Goal: Task Accomplishment & Management: Manage account settings

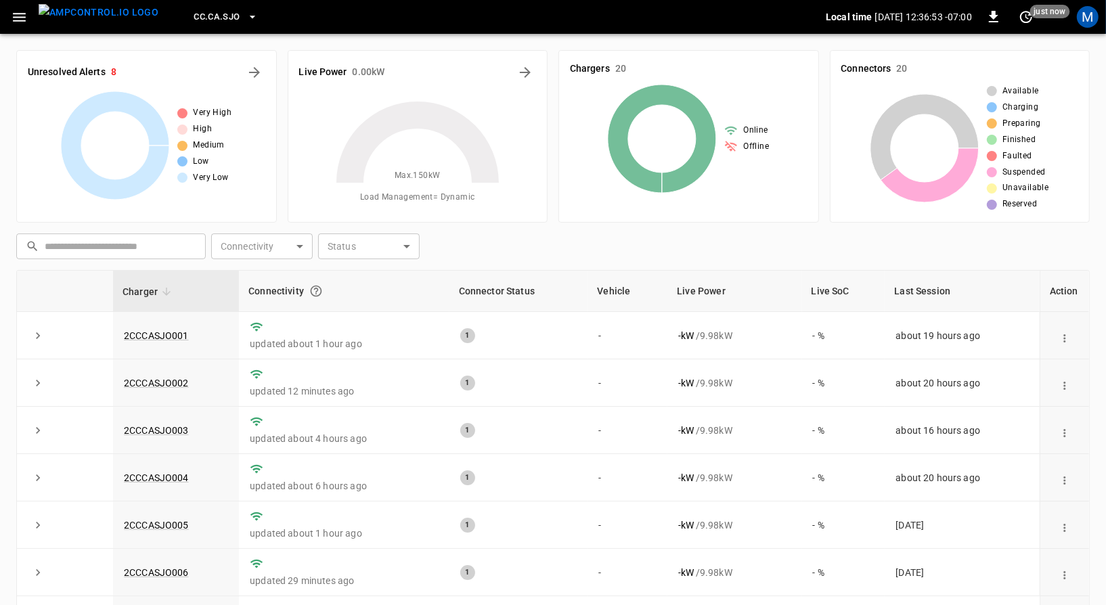
click at [196, 23] on span "CC.CA.SJO" at bounding box center [217, 17] width 46 height 16
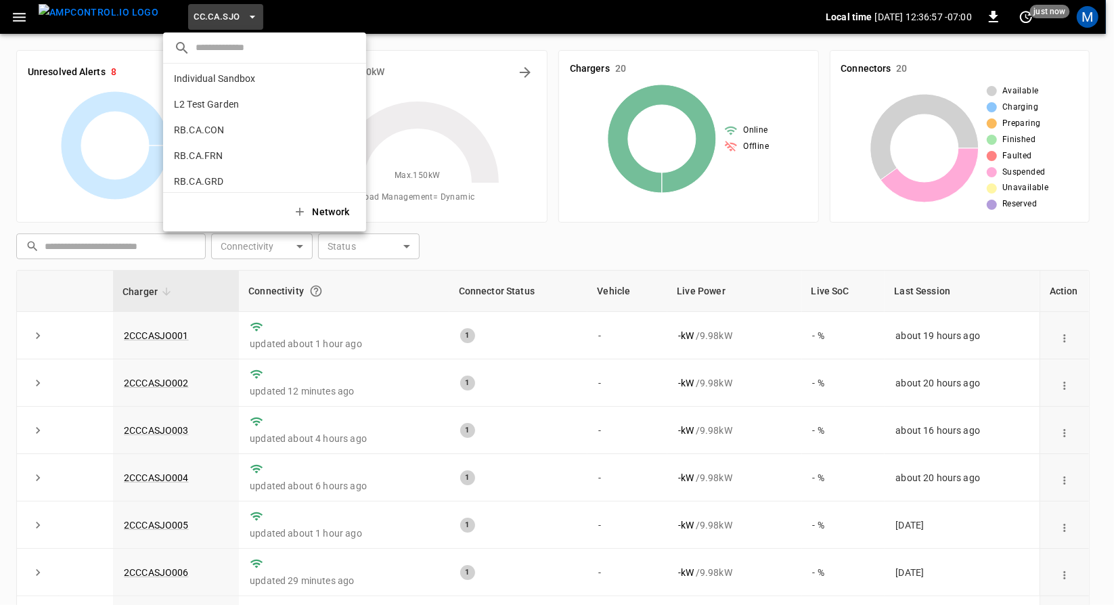
scroll to position [645, 0]
click at [255, 158] on li "RB.CA.FRN fd04 ..." at bounding box center [264, 156] width 203 height 26
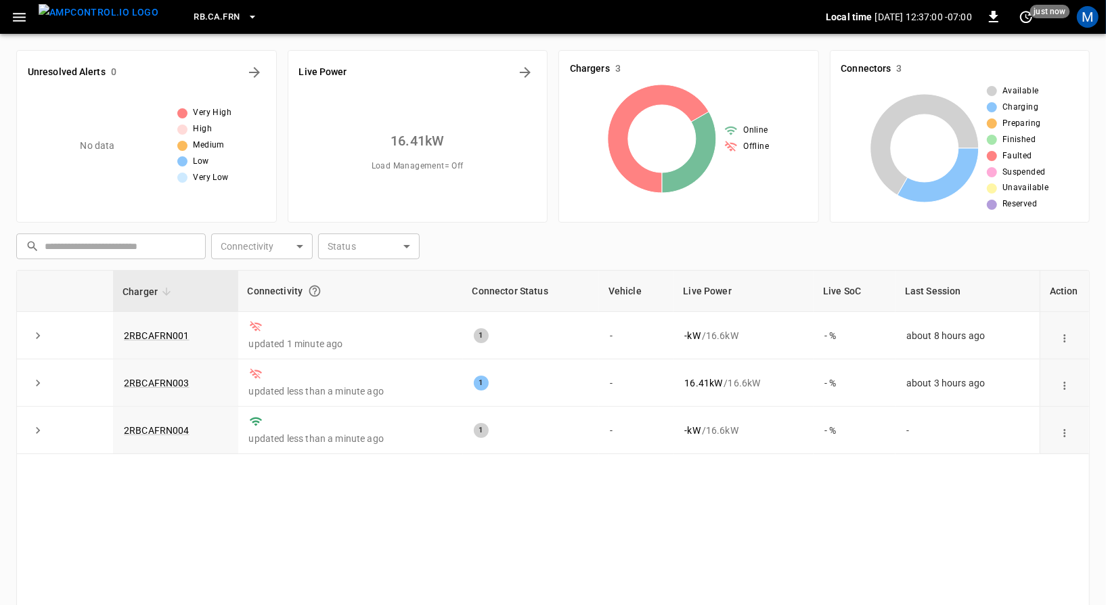
click at [188, 26] on button "RB.CA.FRN" at bounding box center [225, 17] width 74 height 26
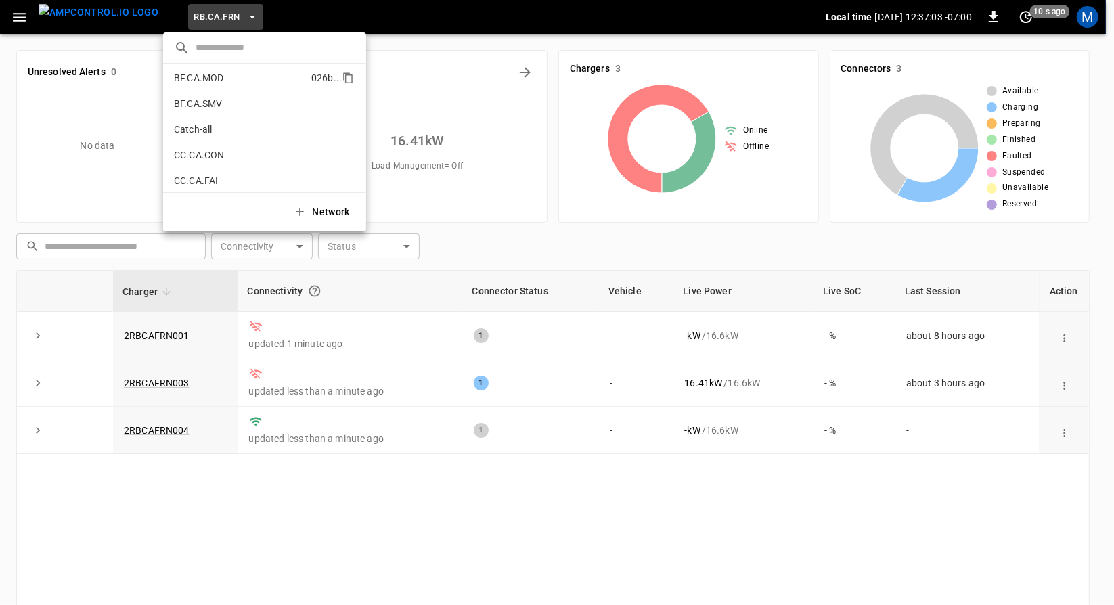
scroll to position [57, 0]
click at [233, 128] on li "Catch-all 5aaa ..." at bounding box center [264, 128] width 203 height 26
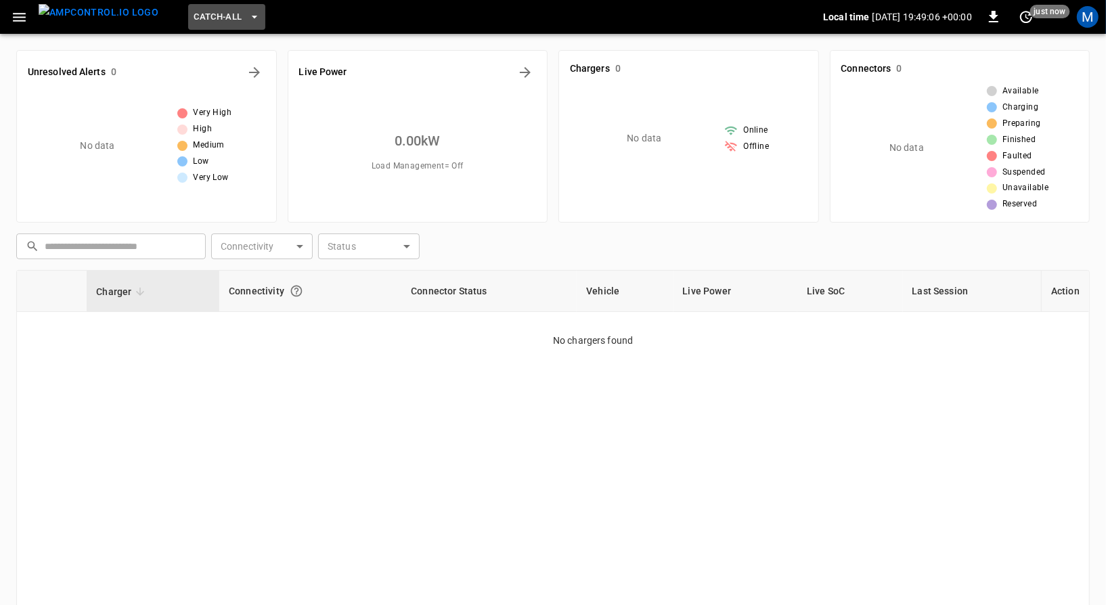
click at [198, 20] on span "Catch-all" at bounding box center [218, 17] width 48 height 16
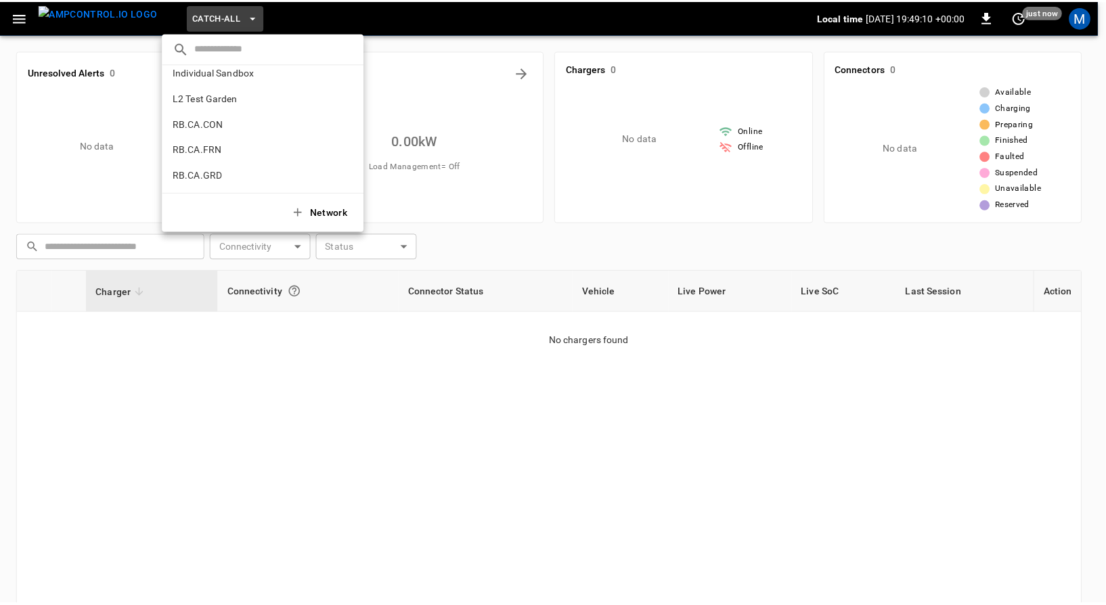
scroll to position [650, 0]
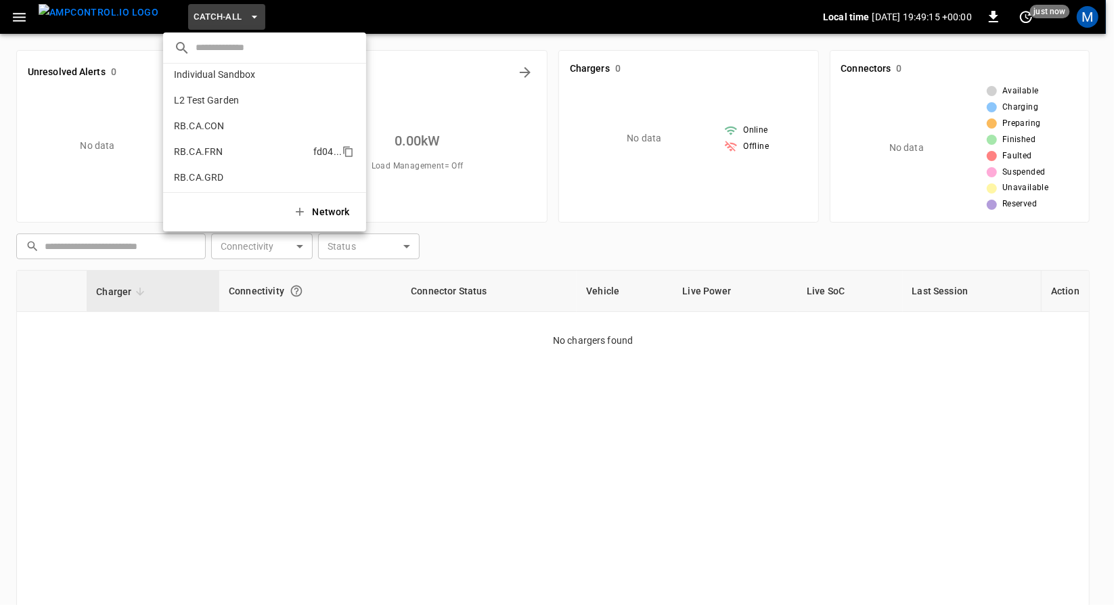
click at [271, 158] on li "RB.CA.FRN fd04 ..." at bounding box center [264, 152] width 203 height 26
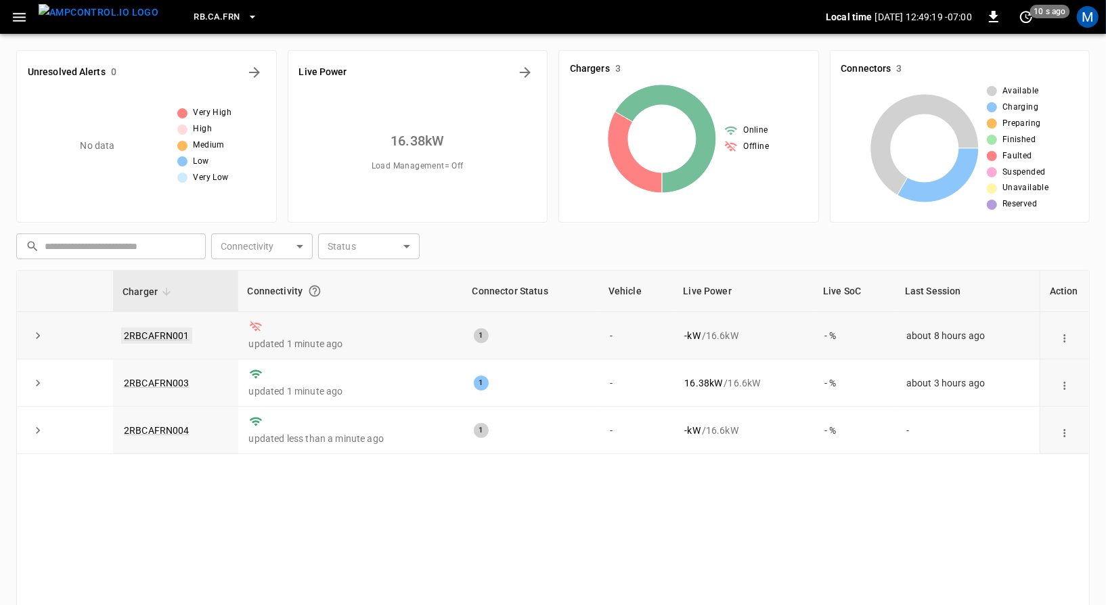
click at [166, 330] on link "2RBCAFRN001" at bounding box center [156, 335] width 71 height 16
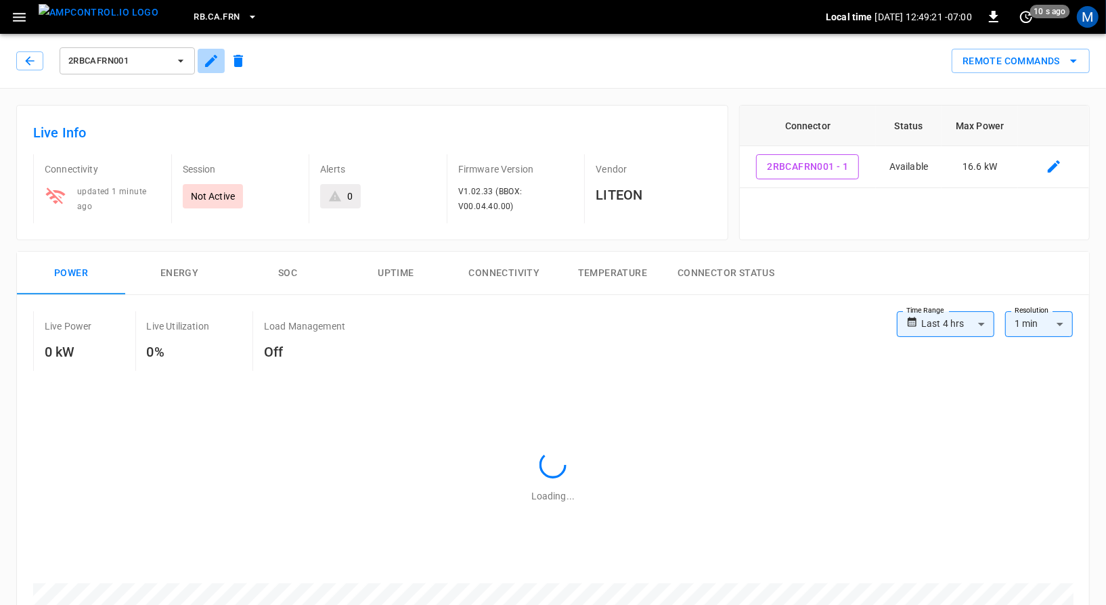
click at [208, 58] on icon "button" at bounding box center [211, 61] width 16 height 16
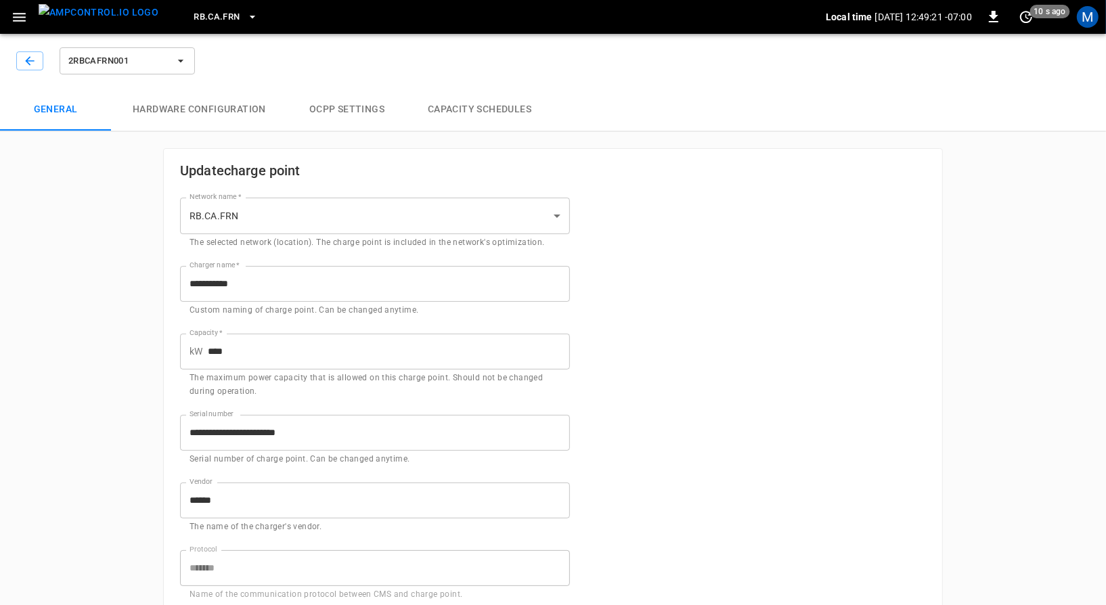
type input "**********"
click at [37, 64] on button "button" at bounding box center [29, 60] width 27 height 19
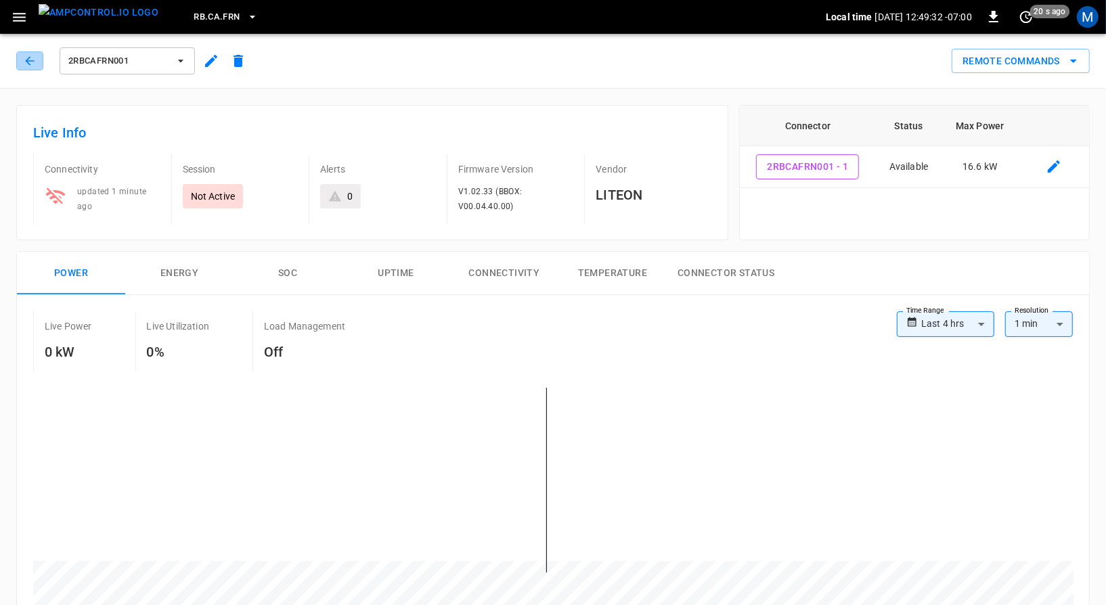
click at [37, 64] on button "button" at bounding box center [29, 60] width 27 height 19
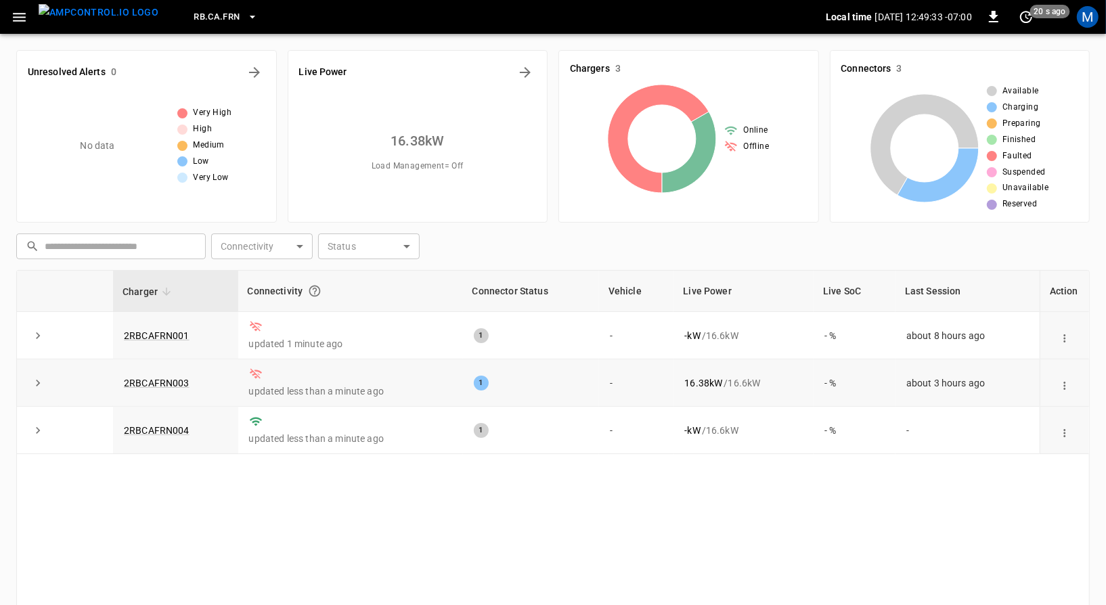
click at [167, 374] on td "2RBCAFRN003" at bounding box center [175, 382] width 125 height 47
click at [165, 378] on link "2RBCAFRN003" at bounding box center [156, 383] width 71 height 16
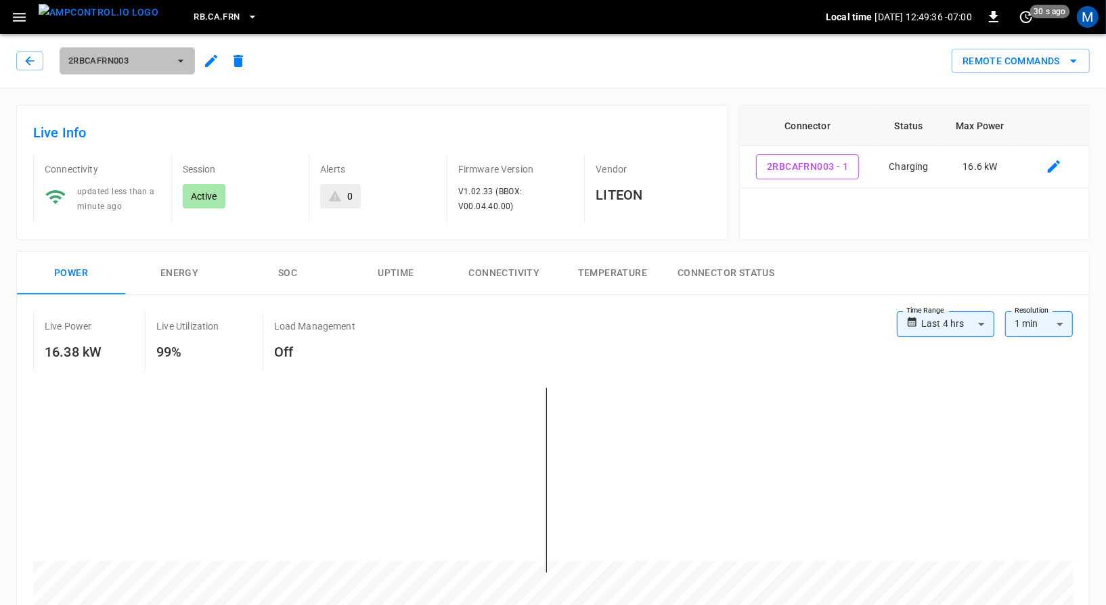
click at [187, 61] on icon "button" at bounding box center [181, 61] width 14 height 14
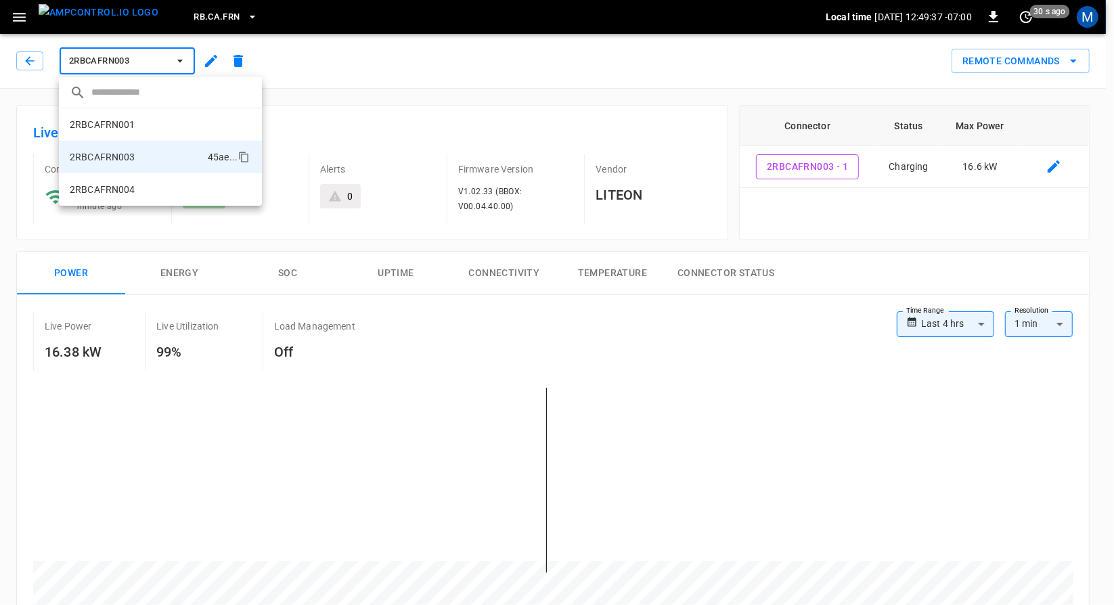
click at [210, 65] on div at bounding box center [557, 302] width 1114 height 605
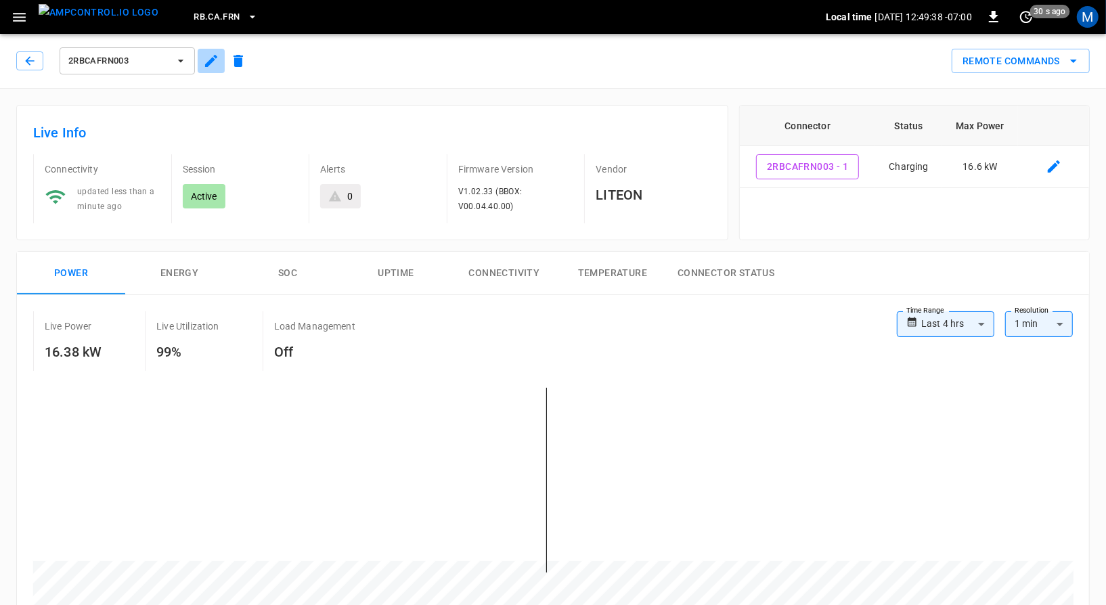
click at [210, 65] on icon "button" at bounding box center [211, 61] width 16 height 16
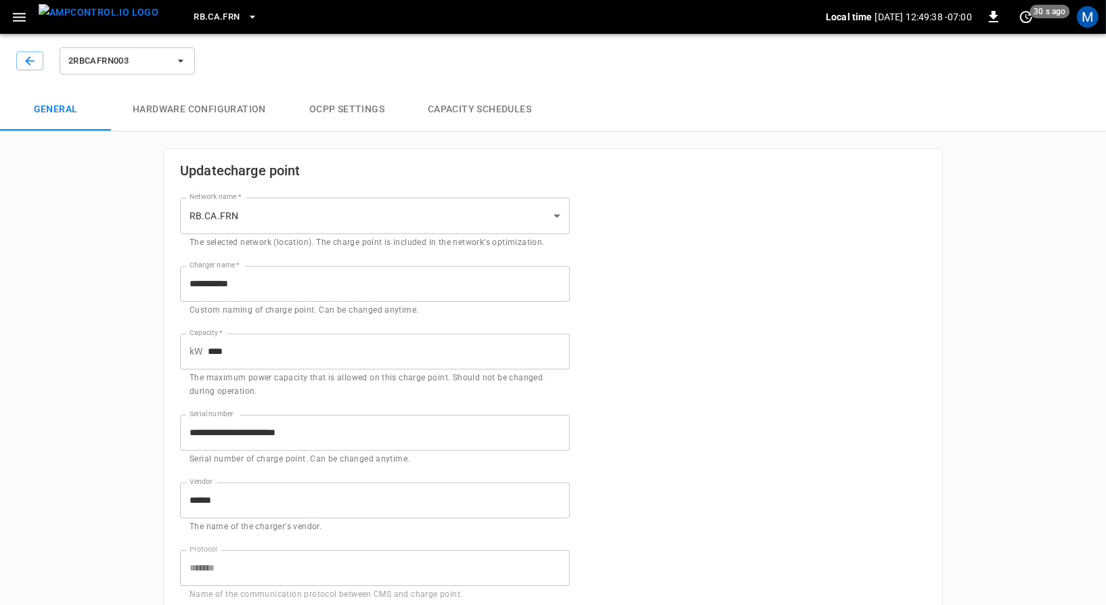
type input "**********"
click at [28, 62] on icon "button" at bounding box center [30, 61] width 14 height 14
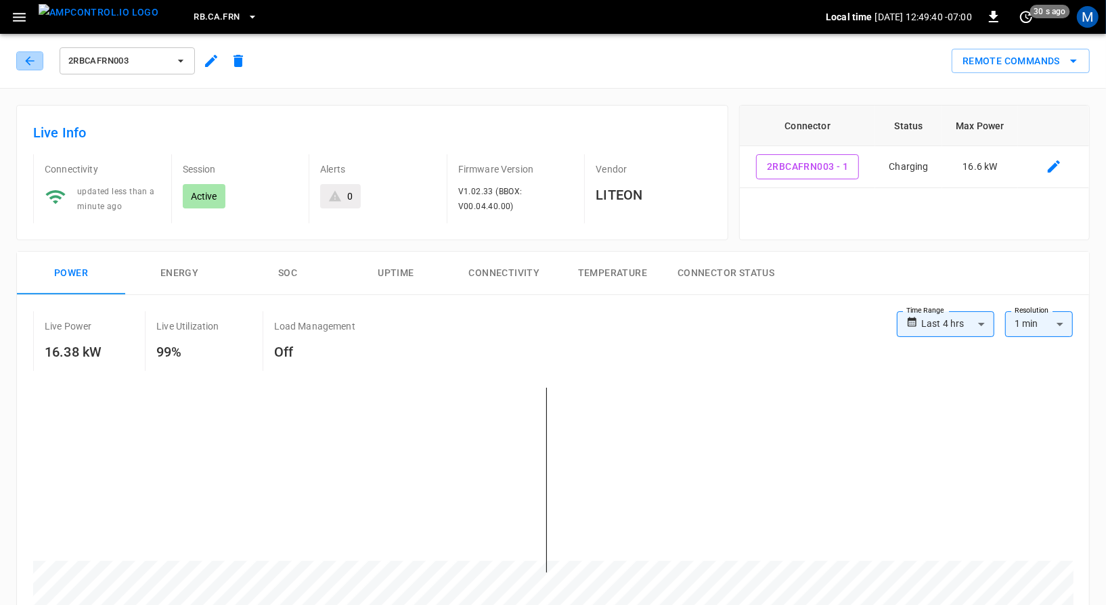
click at [28, 62] on icon "button" at bounding box center [30, 61] width 14 height 14
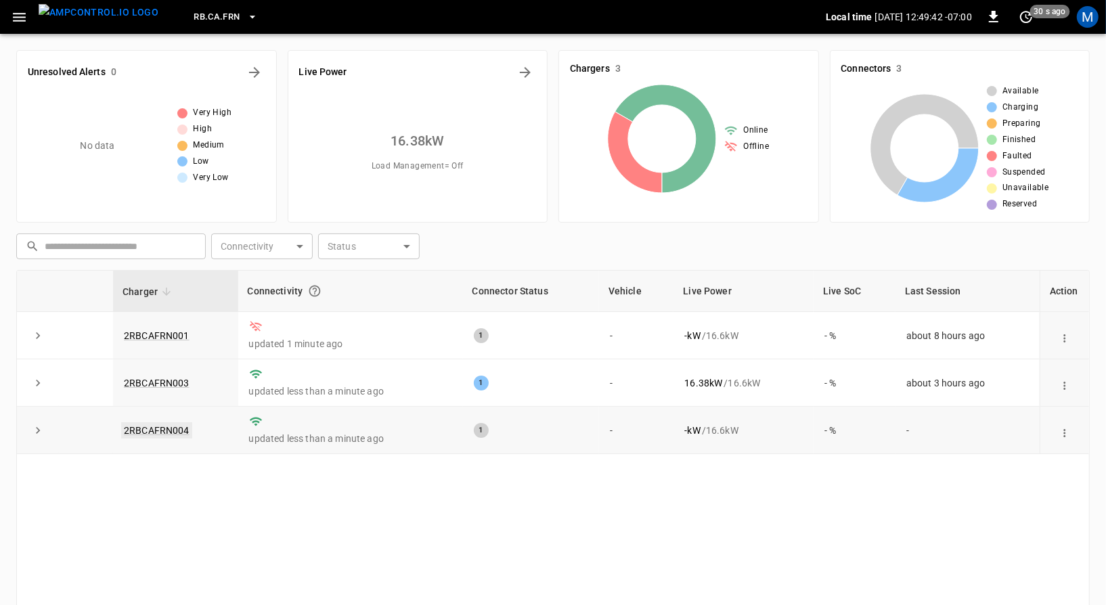
click at [173, 425] on link "2RBCAFRN004" at bounding box center [156, 430] width 71 height 16
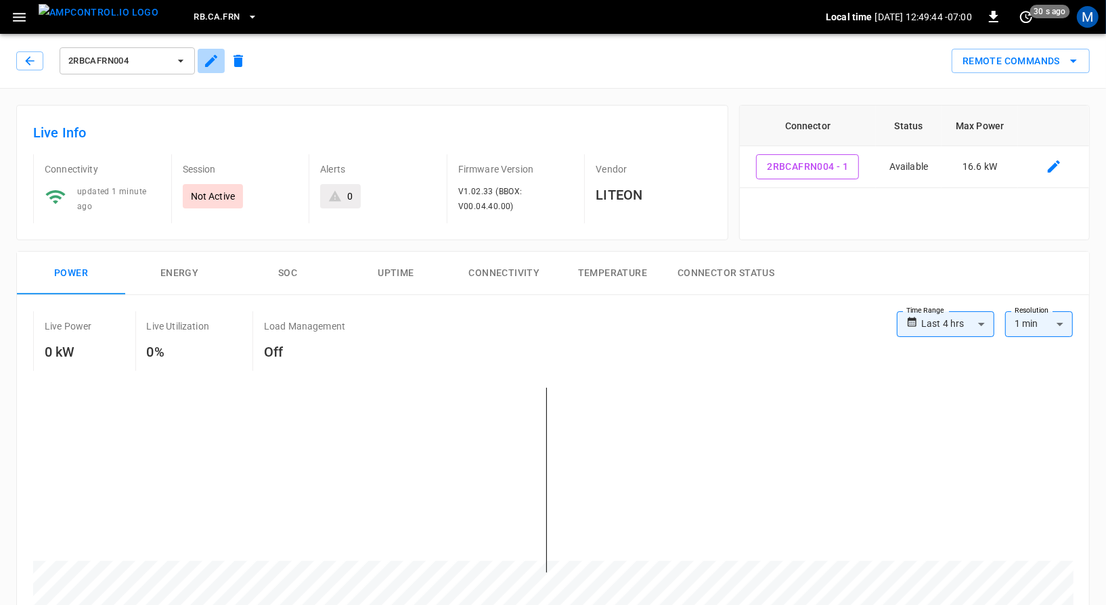
click at [210, 63] on icon "button" at bounding box center [211, 61] width 12 height 12
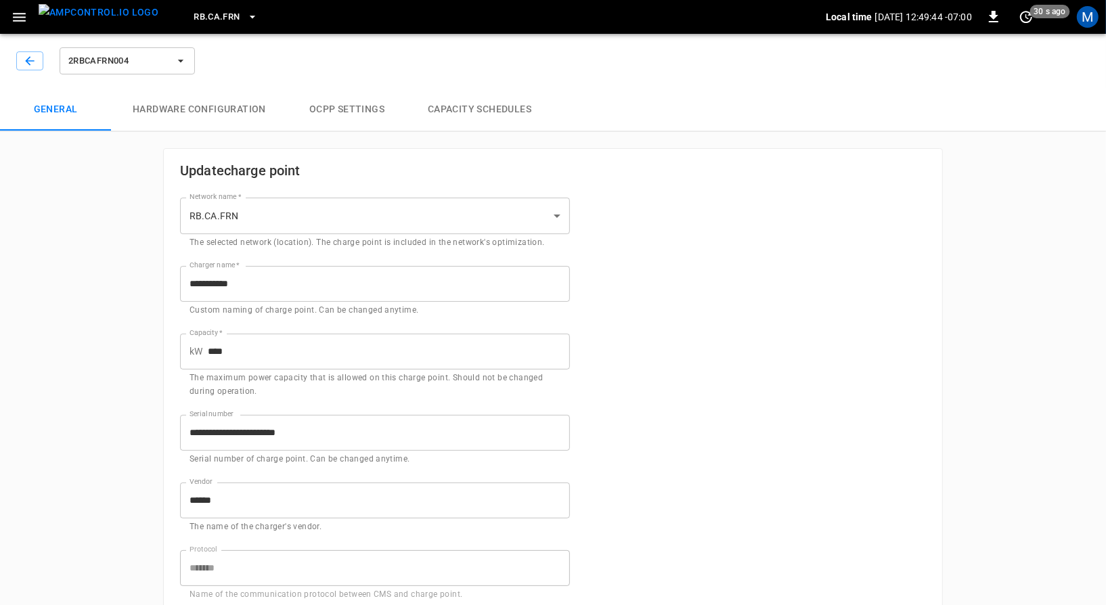
type input "**********"
click at [39, 66] on button "button" at bounding box center [29, 60] width 27 height 19
